Goal: Task Accomplishment & Management: Manage account settings

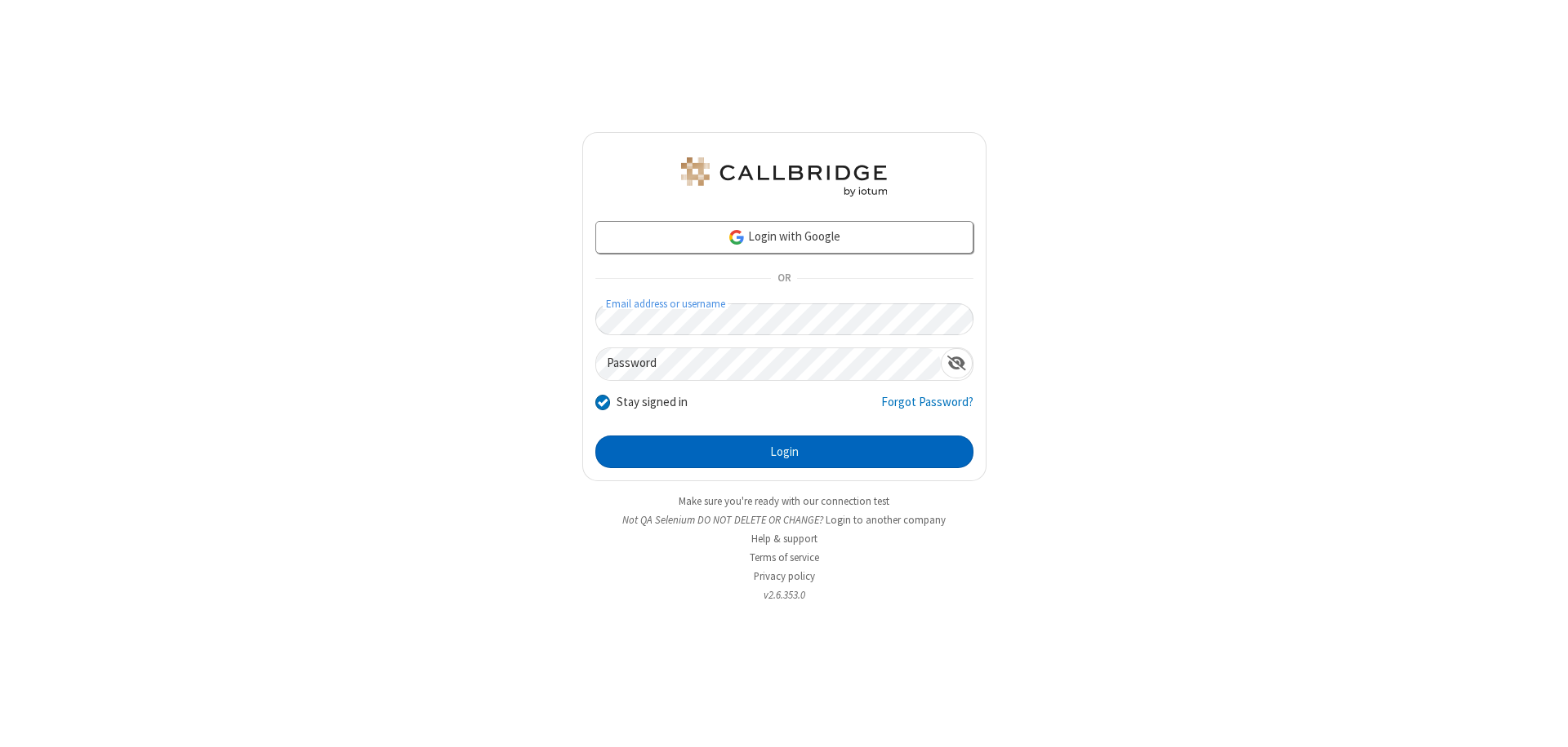
click at [784, 452] on button "Login" at bounding box center [784, 452] width 378 height 33
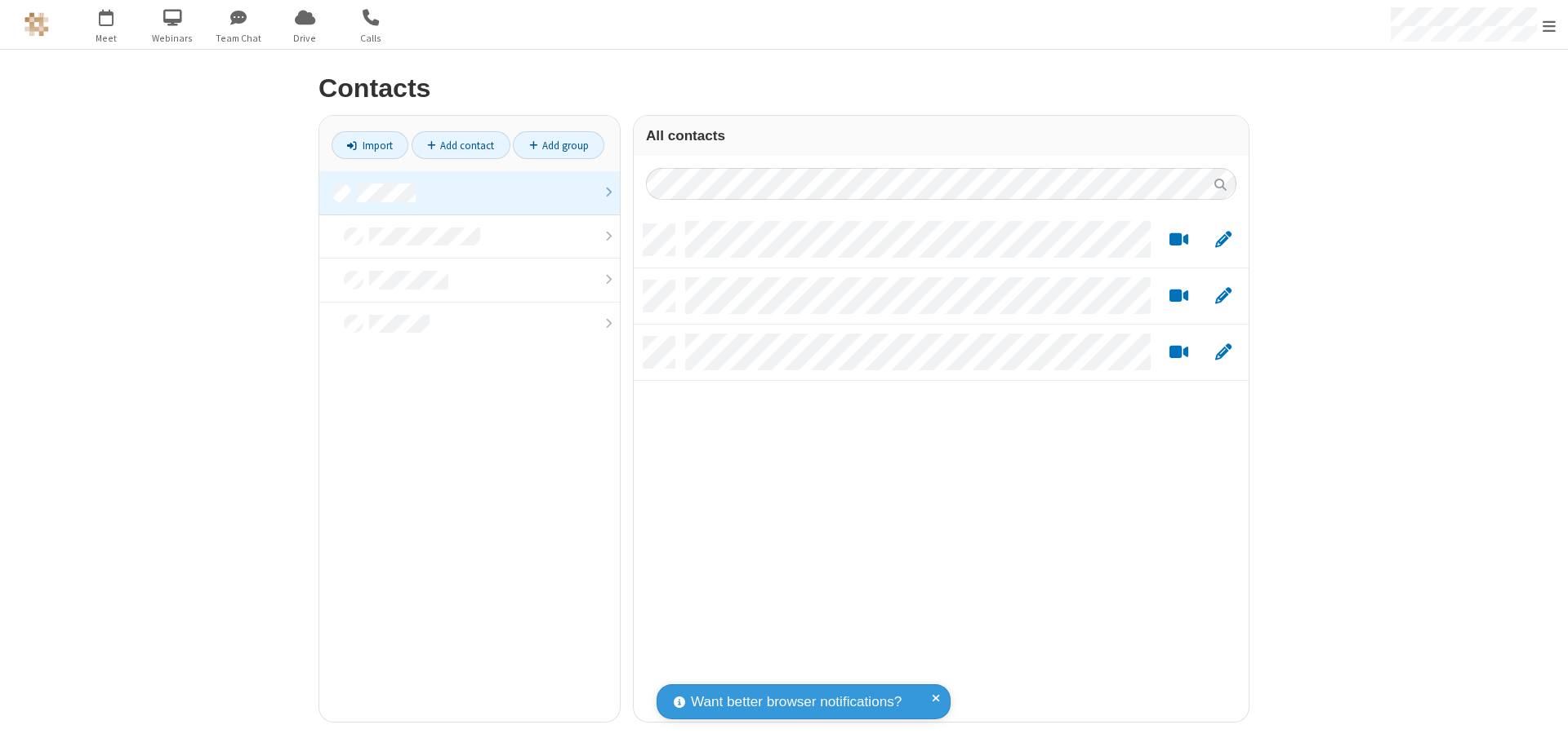
click at [469, 193] on link at bounding box center [469, 194] width 300 height 44
click at [559, 145] on link "Add group" at bounding box center [558, 145] width 91 height 28
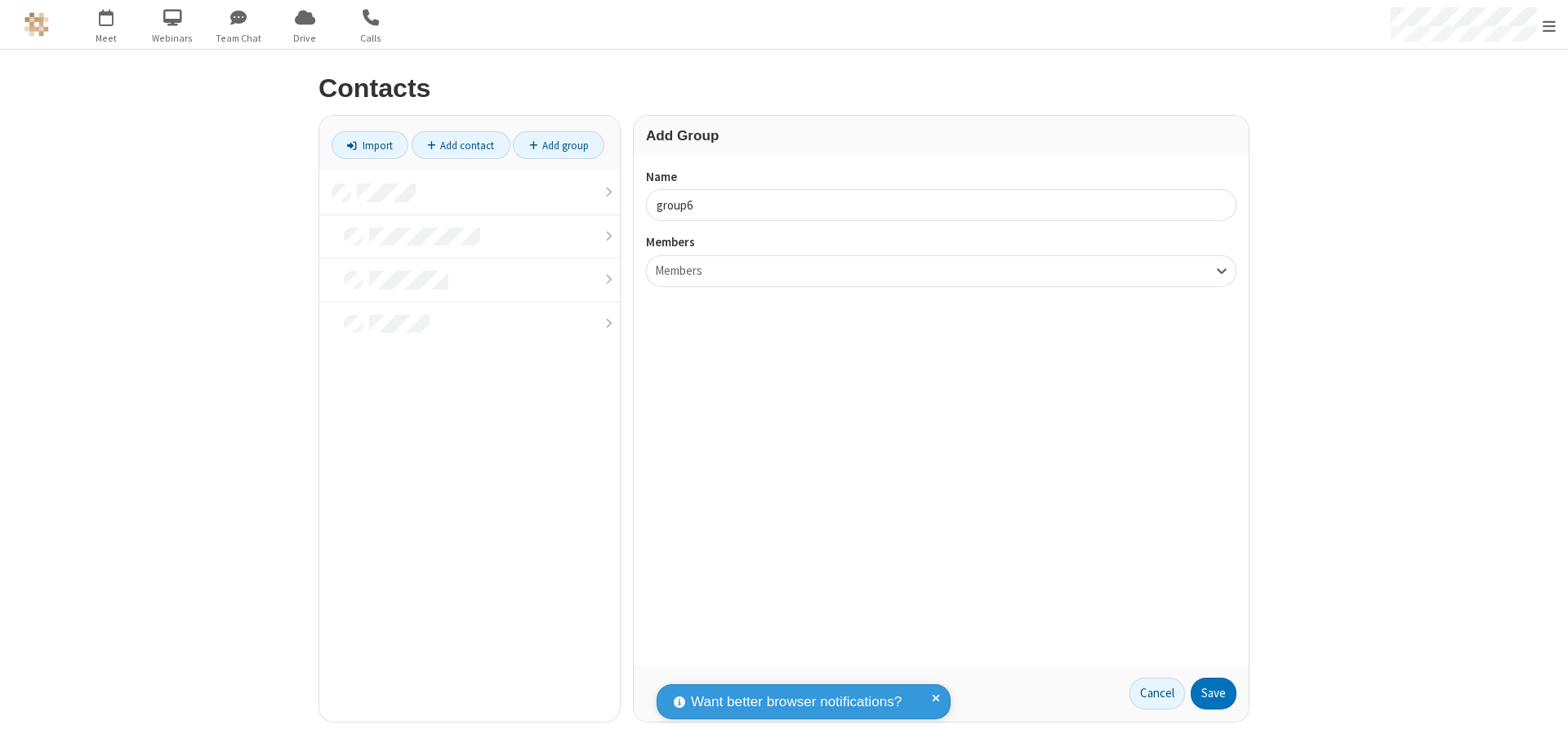
type input "group6"
click at [1214, 694] on button "Save" at bounding box center [1214, 695] width 46 height 33
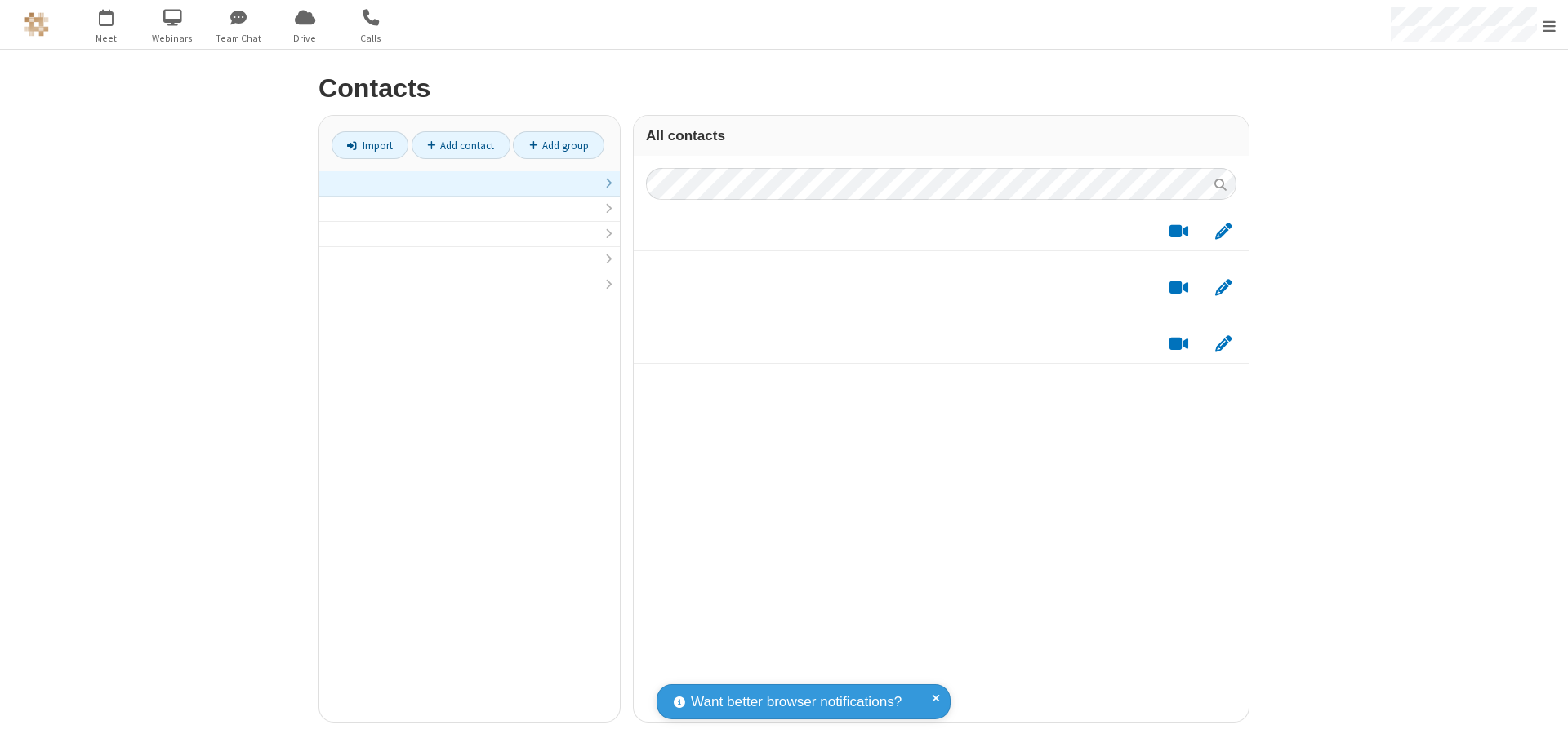
click at [469, 193] on link at bounding box center [469, 184] width 300 height 25
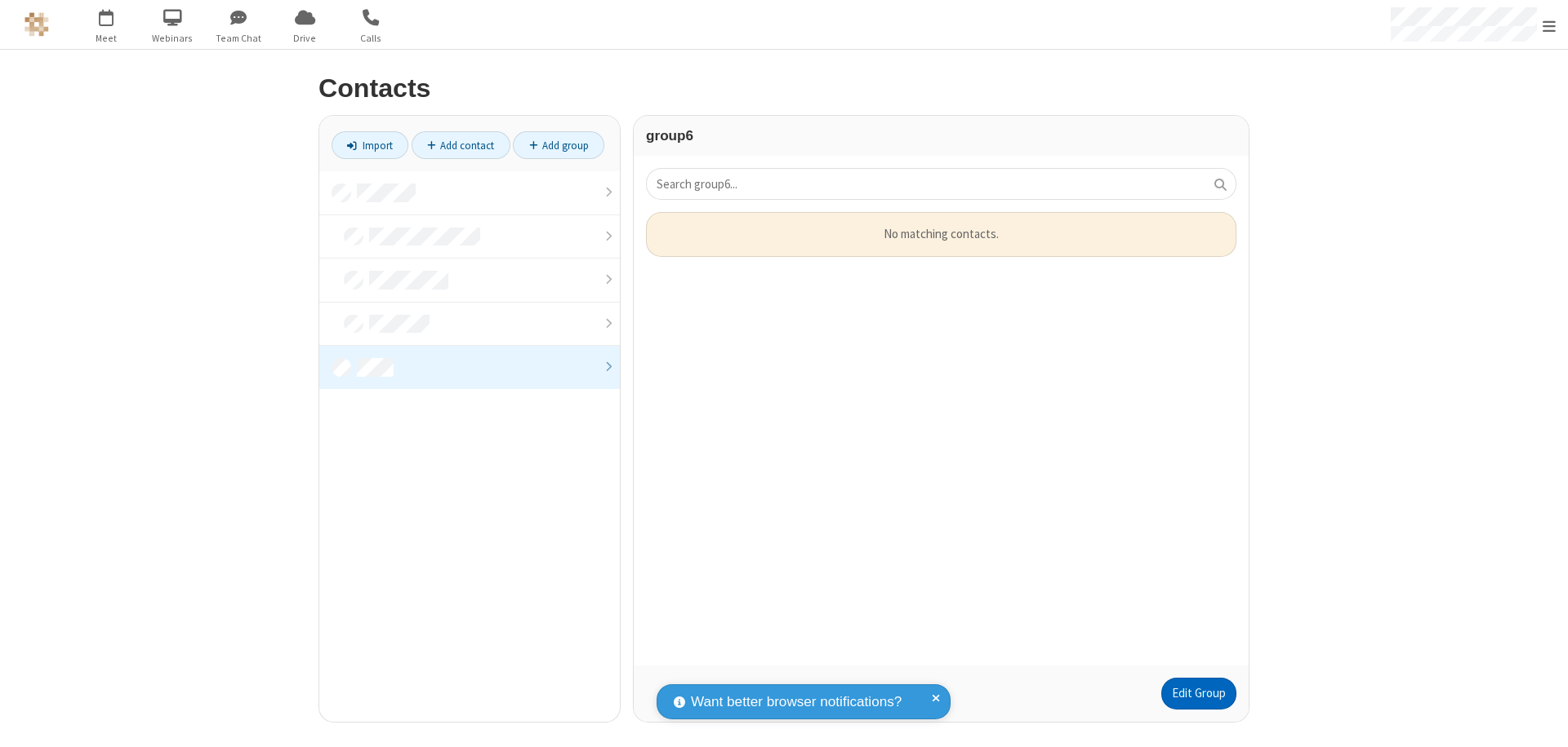
click at [1198, 694] on link "Edit Group" at bounding box center [1199, 695] width 75 height 33
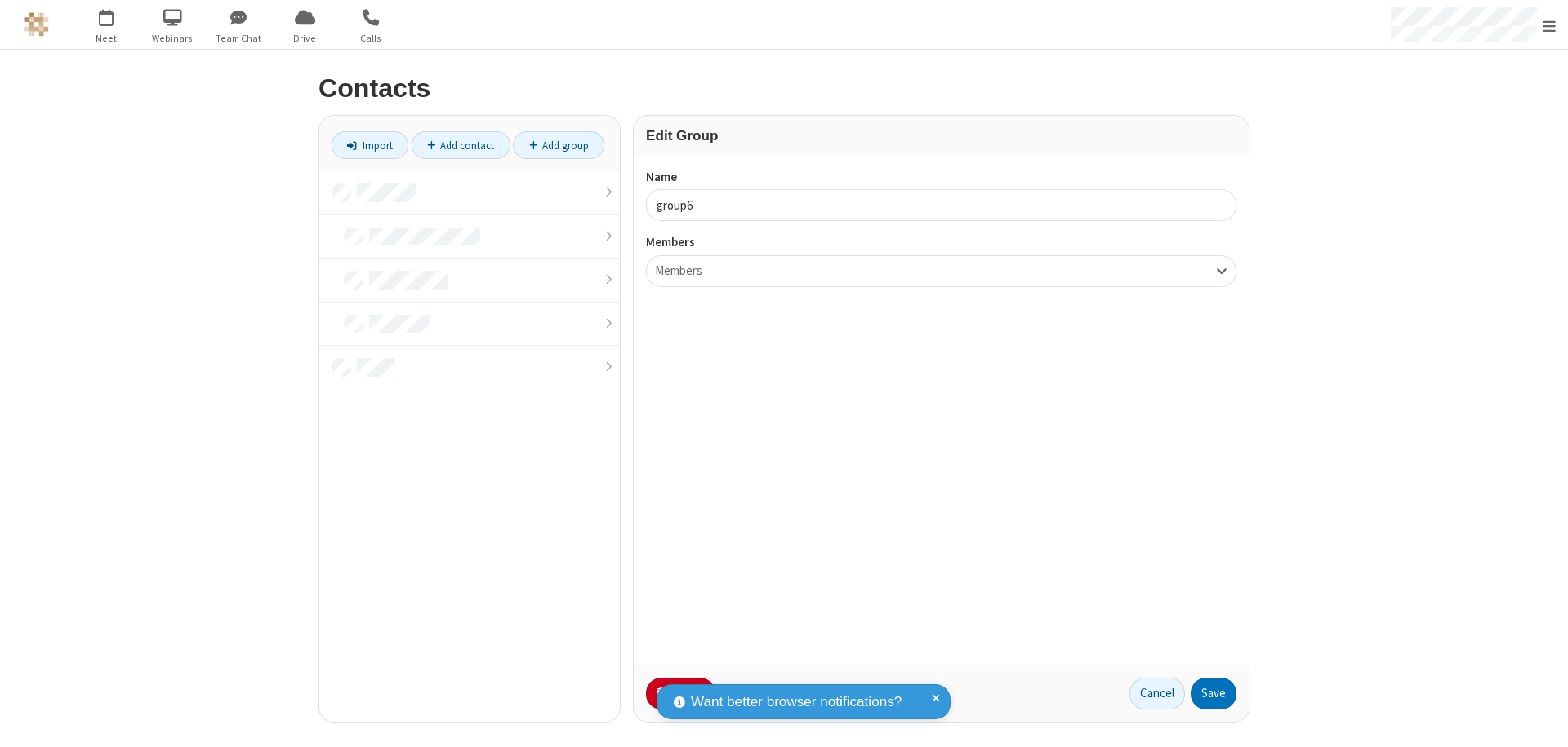
click at [0, 0] on button "No Thanks" at bounding box center [0, 0] width 0 height 0
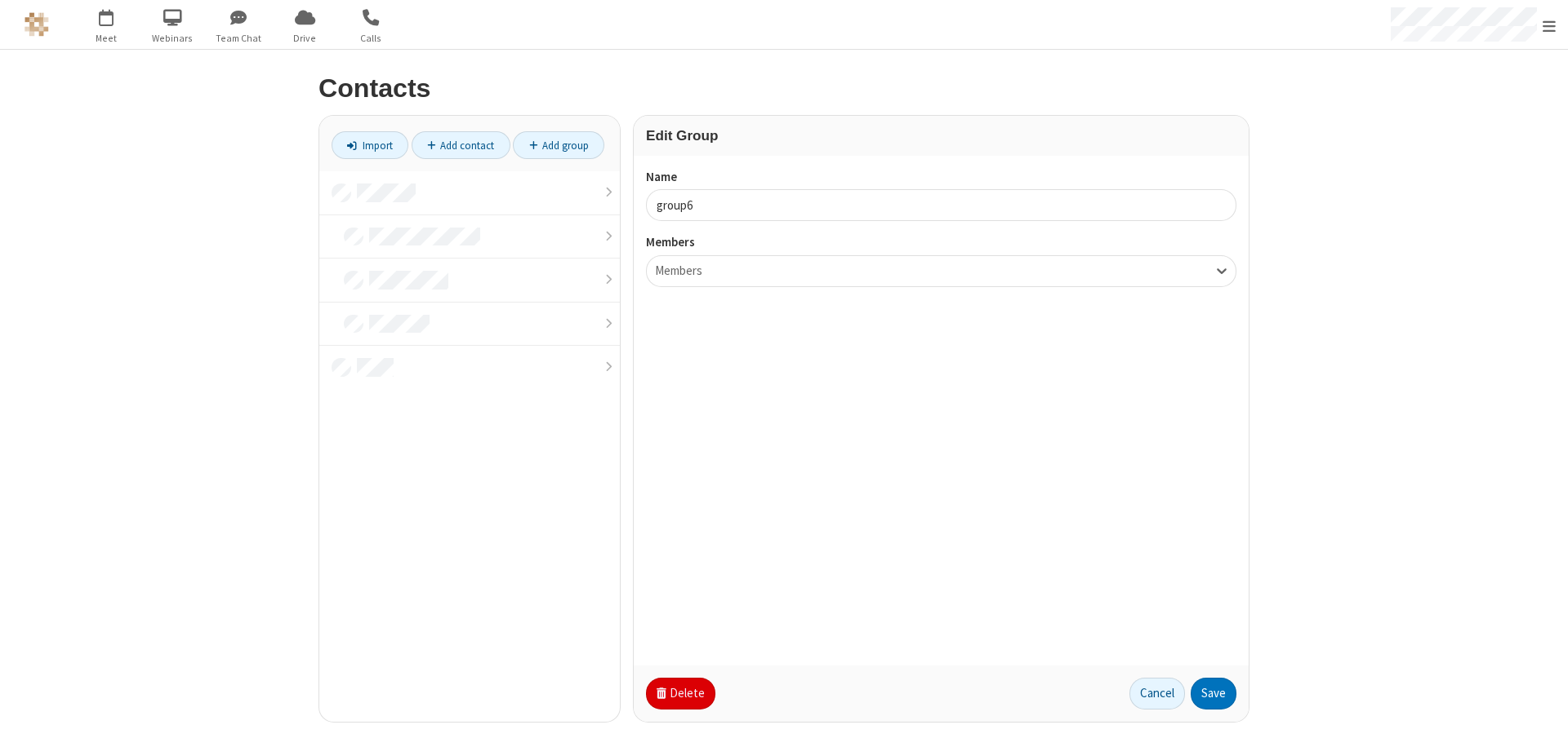
click at [679, 694] on button "Delete" at bounding box center [680, 695] width 70 height 33
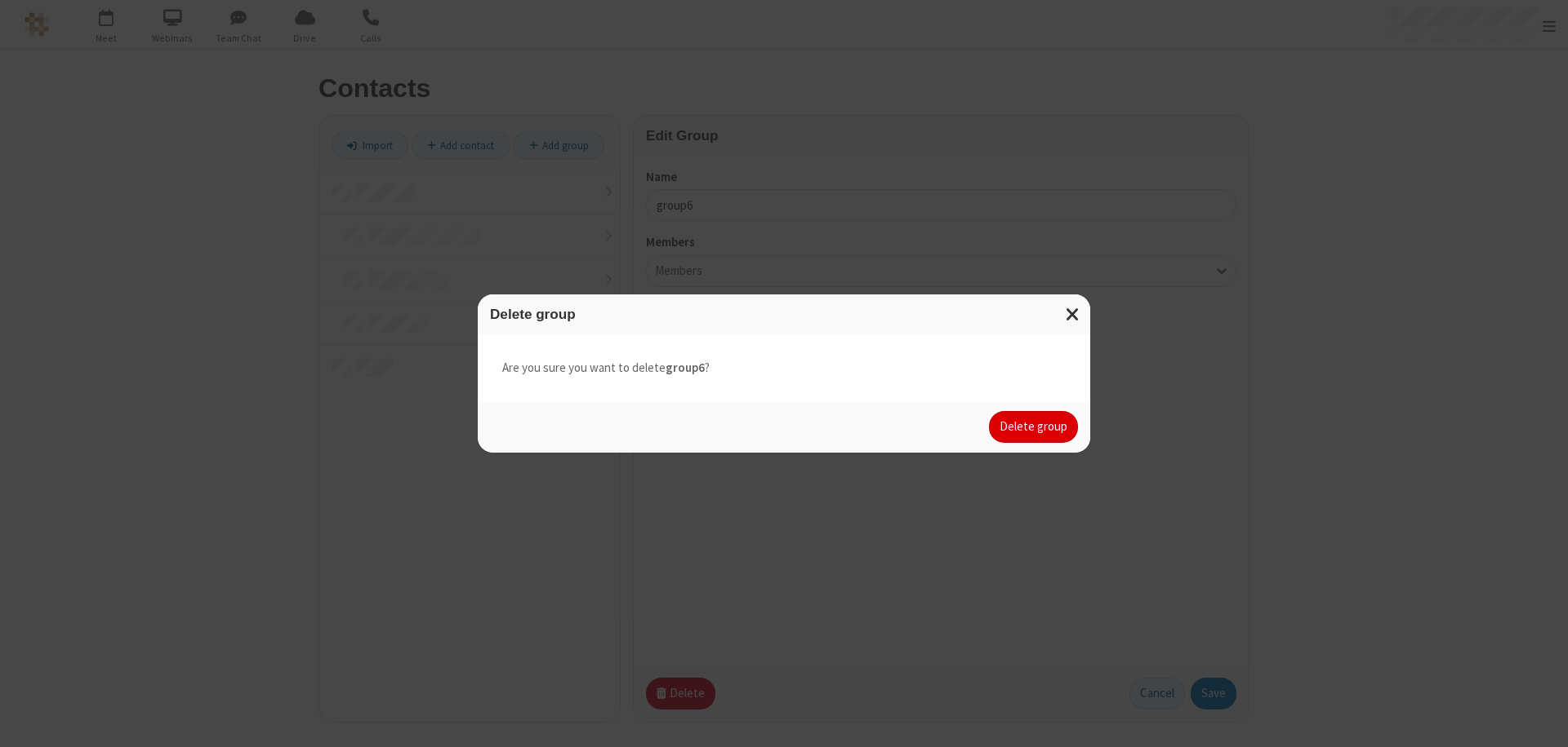
click at [1034, 426] on button "Delete group" at bounding box center [1033, 428] width 89 height 33
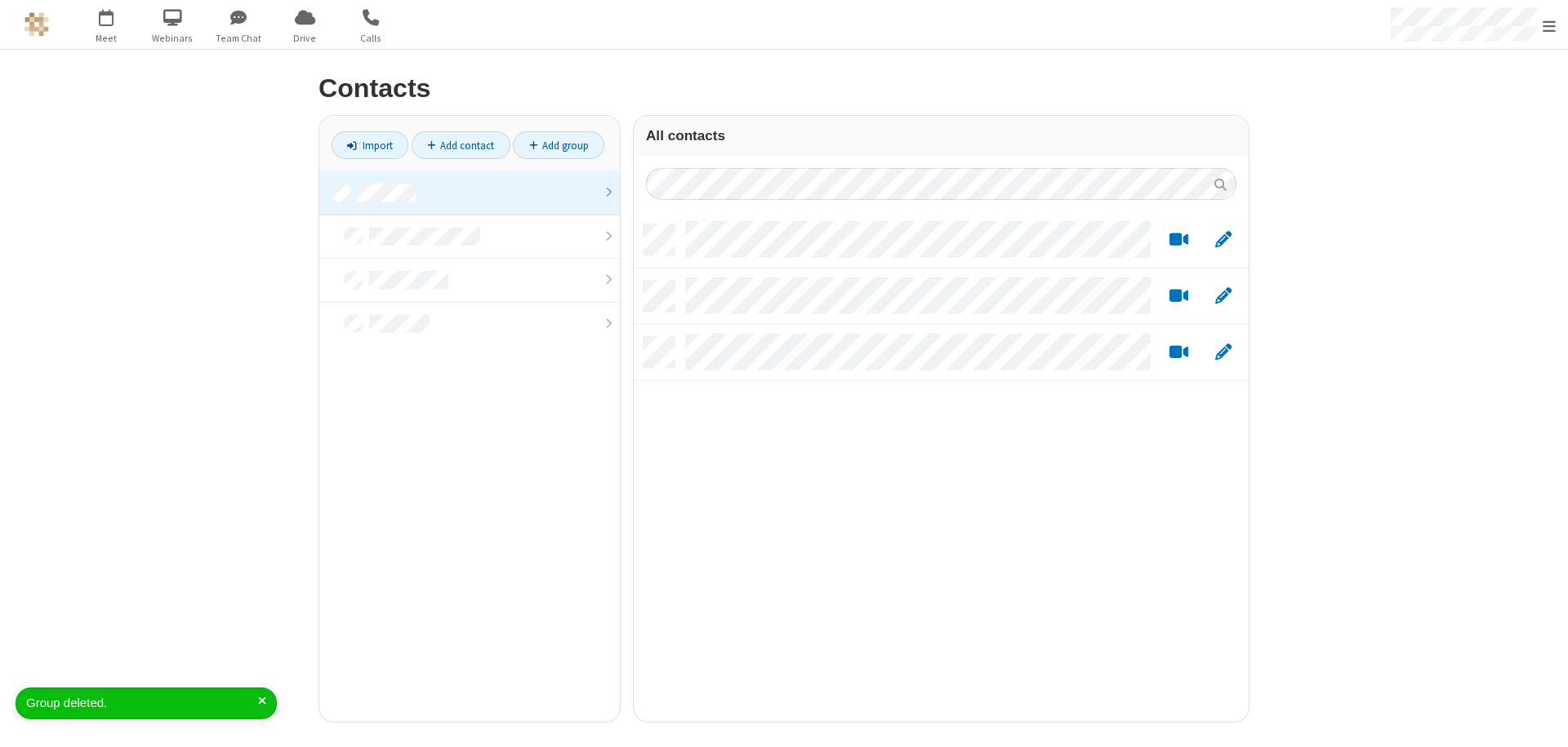
scroll to position [498, 602]
